Goal: Check status: Check status

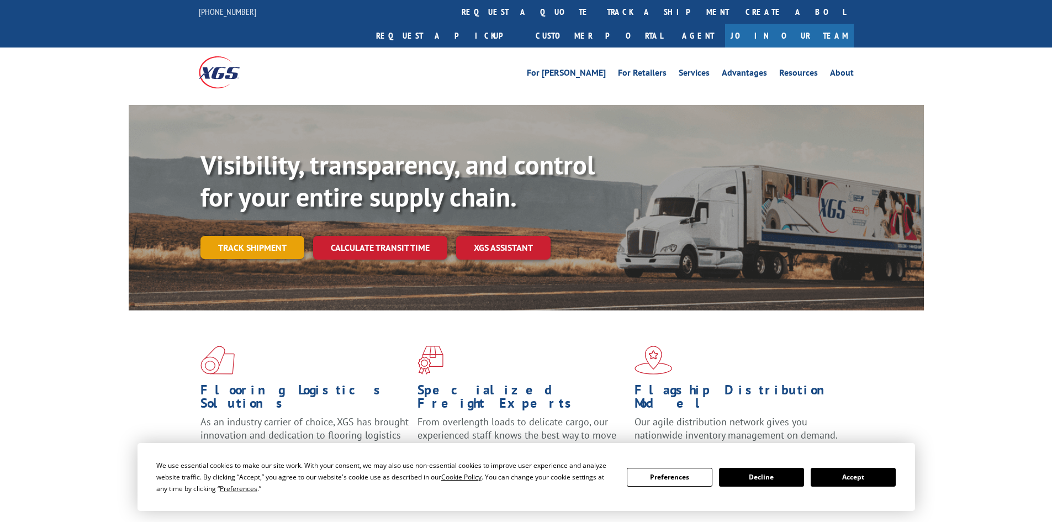
click at [276, 236] on link "Track shipment" at bounding box center [252, 247] width 104 height 23
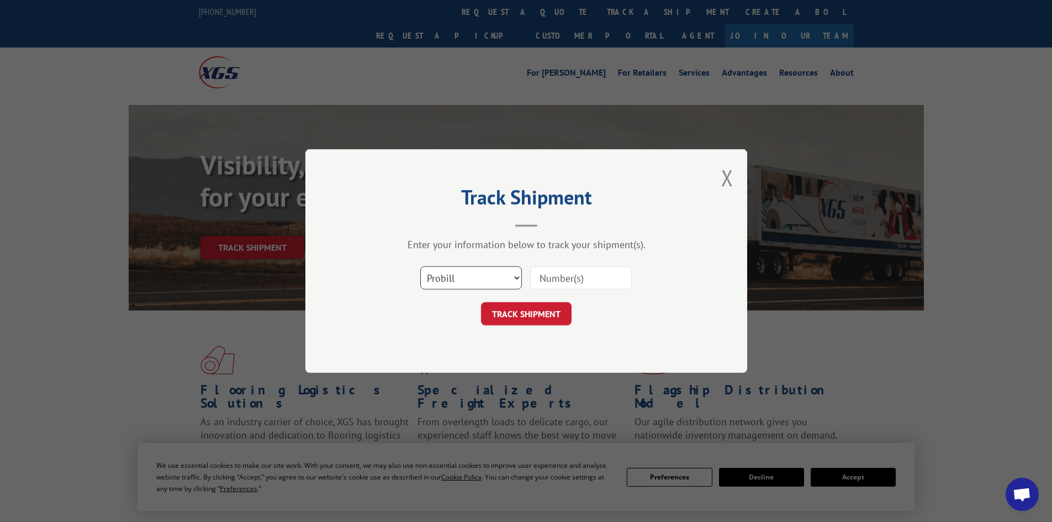
click at [516, 276] on select "Select category... Probill BOL PO" at bounding box center [471, 277] width 102 height 23
select select "bol"
click at [420, 266] on select "Select category... Probill BOL PO" at bounding box center [471, 277] width 102 height 23
click at [558, 273] on input at bounding box center [581, 277] width 102 height 23
type input "5495319"
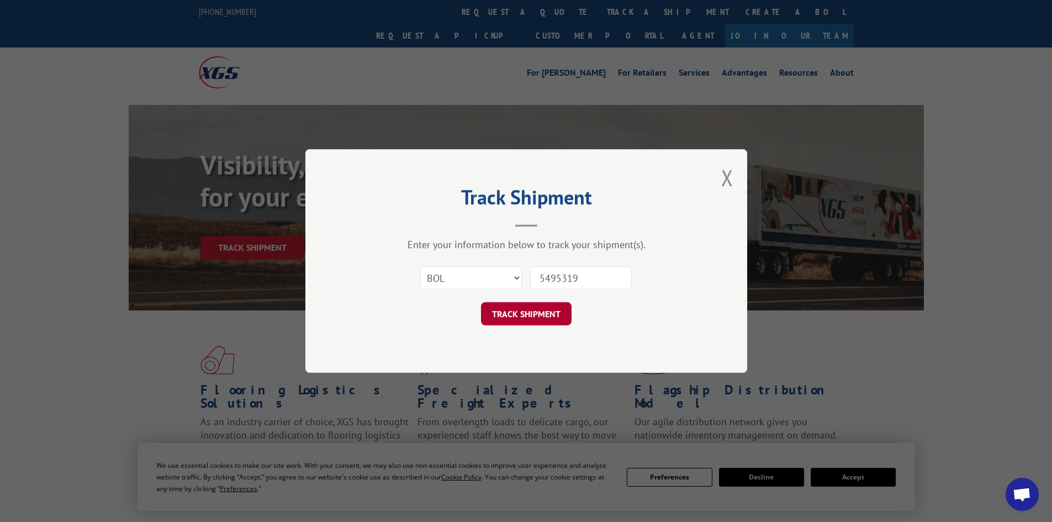
click at [518, 313] on button "TRACK SHIPMENT" at bounding box center [526, 313] width 91 height 23
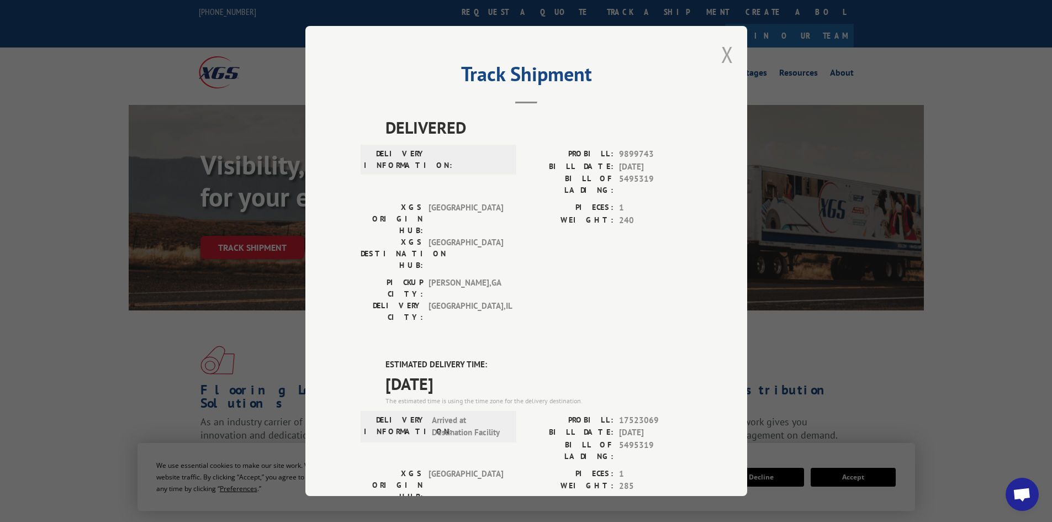
click at [726, 56] on button "Close modal" at bounding box center [727, 54] width 12 height 29
